Goal: Information Seeking & Learning: Check status

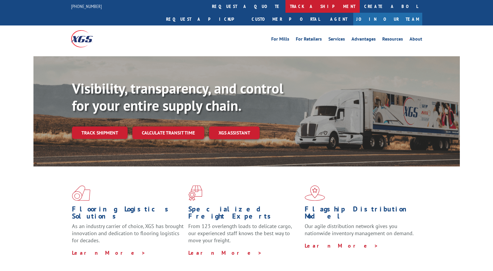
click at [286, 7] on link "track a shipment" at bounding box center [323, 6] width 74 height 13
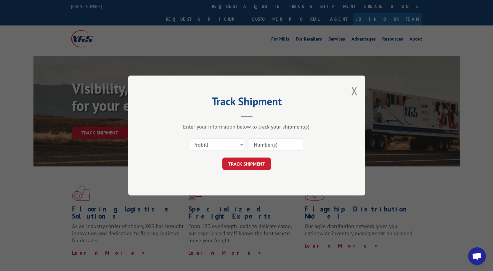
click at [268, 144] on input at bounding box center [276, 144] width 55 height 12
paste input "17503427"
type input "17503427"
click at [242, 160] on button "TRACK SHIPMENT" at bounding box center [247, 164] width 49 height 12
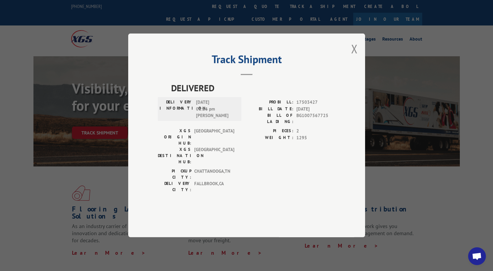
click at [172, 95] on span "DELIVERED" at bounding box center [253, 87] width 164 height 13
drag, startPoint x: 172, startPoint y: 103, endPoint x: 179, endPoint y: 108, distance: 8.5
click at [176, 95] on span "DELIVERED" at bounding box center [253, 87] width 164 height 13
click at [276, 193] on div "DELIVERED DELIVERY INFORMATION: [DATE] 01:26 pm [PERSON_NAME]: 17503427 BILL DA…" at bounding box center [247, 146] width 178 height 131
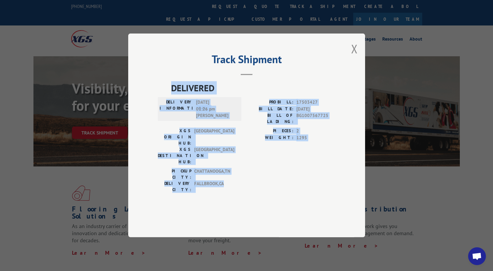
drag, startPoint x: 167, startPoint y: 105, endPoint x: 277, endPoint y: 173, distance: 129.9
click at [277, 173] on div "DELIVERED DELIVERY INFORMATION: [DATE] 01:26 pm [PERSON_NAME]: 17503427 BILL DA…" at bounding box center [247, 138] width 178 height 115
copy div "DELIVERED DELIVERY INFORMATION: [DATE] 01:26 pm [PERSON_NAME]: 17503427 BILL DA…"
drag, startPoint x: 352, startPoint y: 65, endPoint x: 313, endPoint y: 60, distance: 39.8
click at [352, 57] on button "Close modal" at bounding box center [354, 49] width 7 height 16
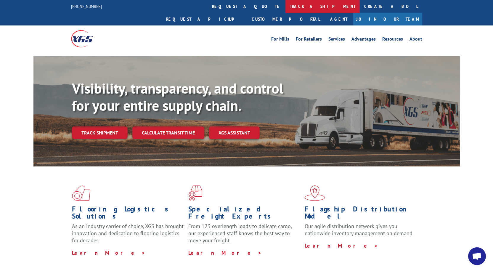
click at [286, 10] on link "track a shipment" at bounding box center [323, 6] width 74 height 13
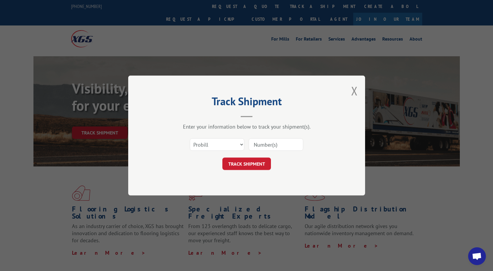
click at [257, 143] on input at bounding box center [276, 144] width 55 height 12
paste input "DELIVERED DELIVERY INFORMATION: [DATE] 01:26 pm [PERSON_NAME]: 17503427 BILL DA…"
click at [352, 92] on button "Close modal" at bounding box center [354, 91] width 7 height 16
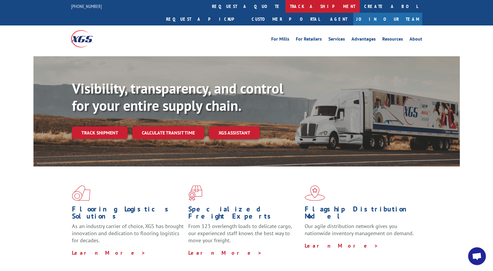
click at [286, 6] on link "track a shipment" at bounding box center [323, 6] width 74 height 13
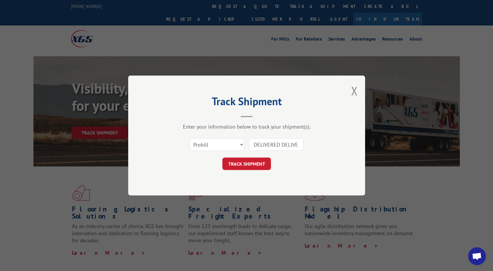
click at [250, 145] on input "DELIVERED DELIVERY INFORMATION: [DATE] 01:26 pm [PERSON_NAME]: 17503427 BILL DA…" at bounding box center [276, 144] width 55 height 12
drag, startPoint x: 256, startPoint y: 145, endPoint x: 323, endPoint y: 145, distance: 67.6
click at [323, 145] on div "Select category... Probill BOL PO DELIVERED DELIVERY INFORMATION: [DATE] 01:26 …" at bounding box center [247, 145] width 178 height 20
type input "D"
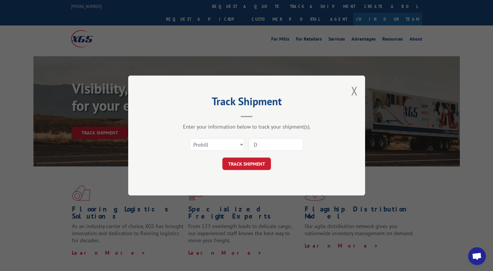
scroll to position [0, 0]
drag, startPoint x: 285, startPoint y: 146, endPoint x: 244, endPoint y: 144, distance: 41.5
click at [244, 144] on div "Select category... Probill BOL PO This field is required" at bounding box center [247, 145] width 178 height 20
click at [294, 144] on input at bounding box center [276, 144] width 55 height 12
click at [276, 145] on input at bounding box center [276, 144] width 55 height 12
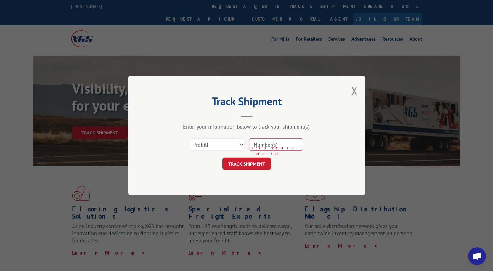
paste input "17503427"
type input "17503427"
click at [251, 161] on button "TRACK SHIPMENT" at bounding box center [247, 164] width 49 height 12
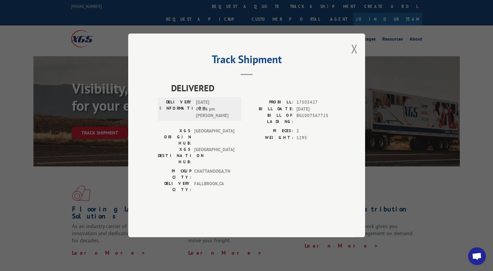
drag, startPoint x: 353, startPoint y: 67, endPoint x: 350, endPoint y: 67, distance: 3.6
click at [353, 57] on button "Close modal" at bounding box center [354, 49] width 7 height 16
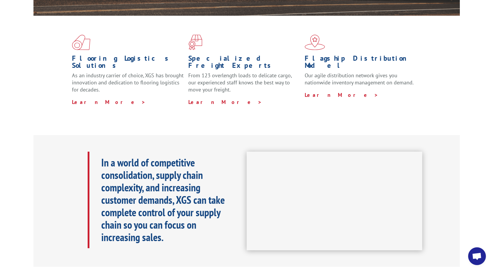
scroll to position [178, 0]
